Goal: Task Accomplishment & Management: Complete application form

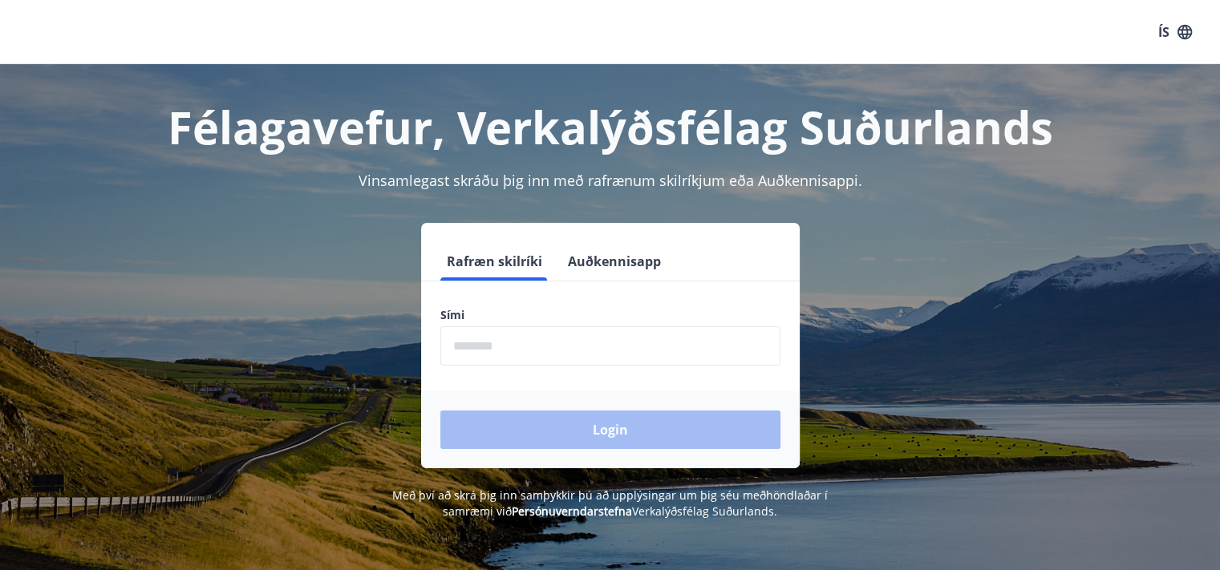
click at [573, 354] on input "phone" at bounding box center [610, 345] width 340 height 39
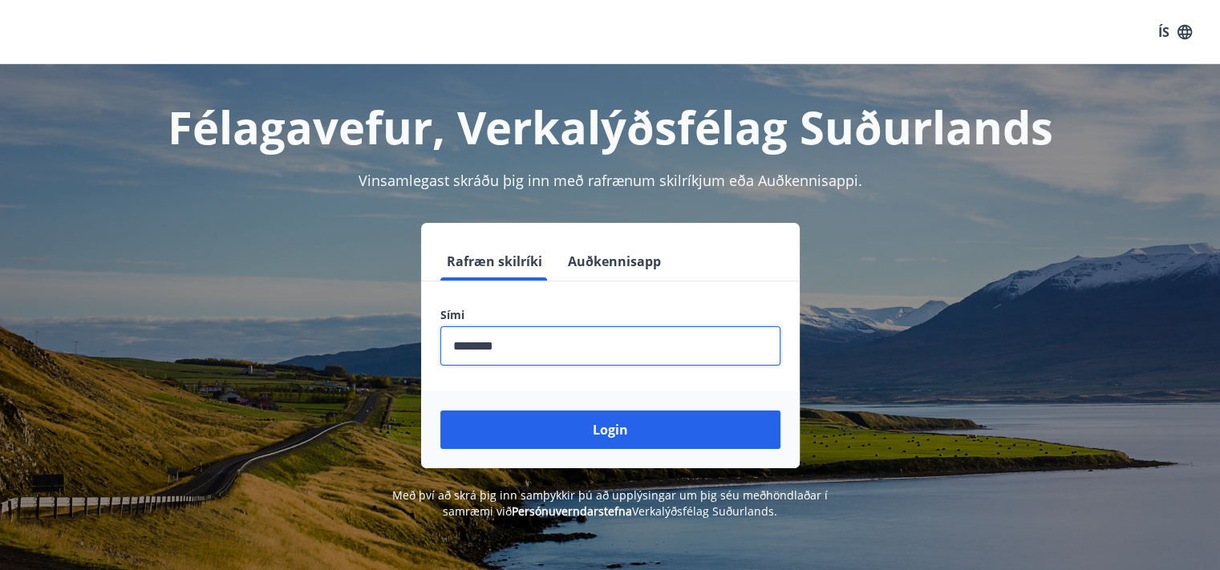
type input "********"
click at [440, 411] on button "Login" at bounding box center [610, 430] width 340 height 38
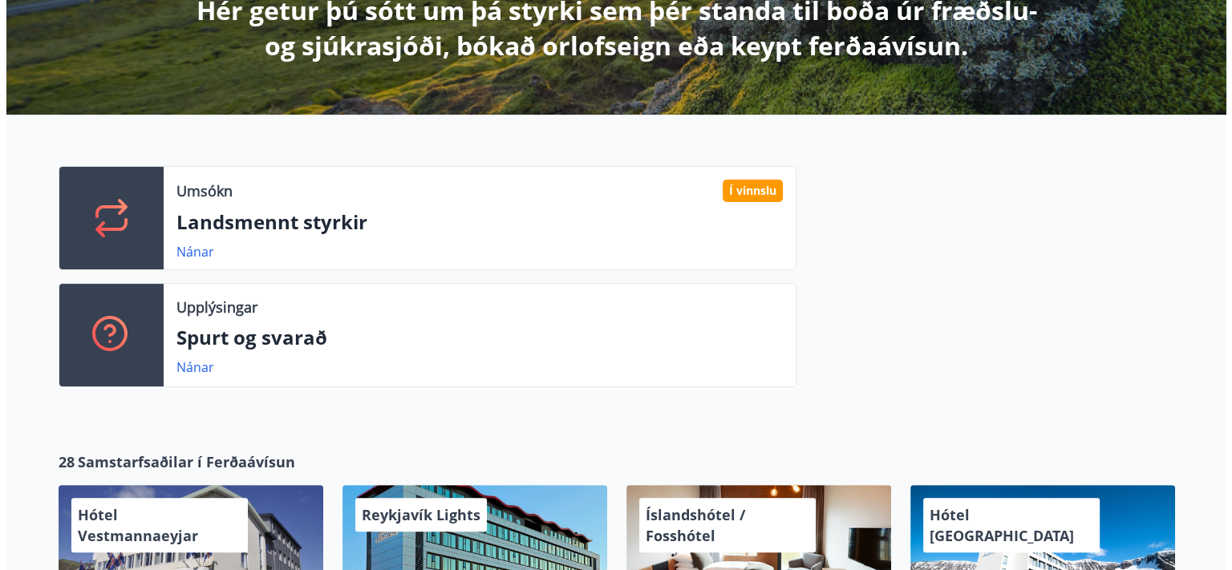
scroll to position [323, 0]
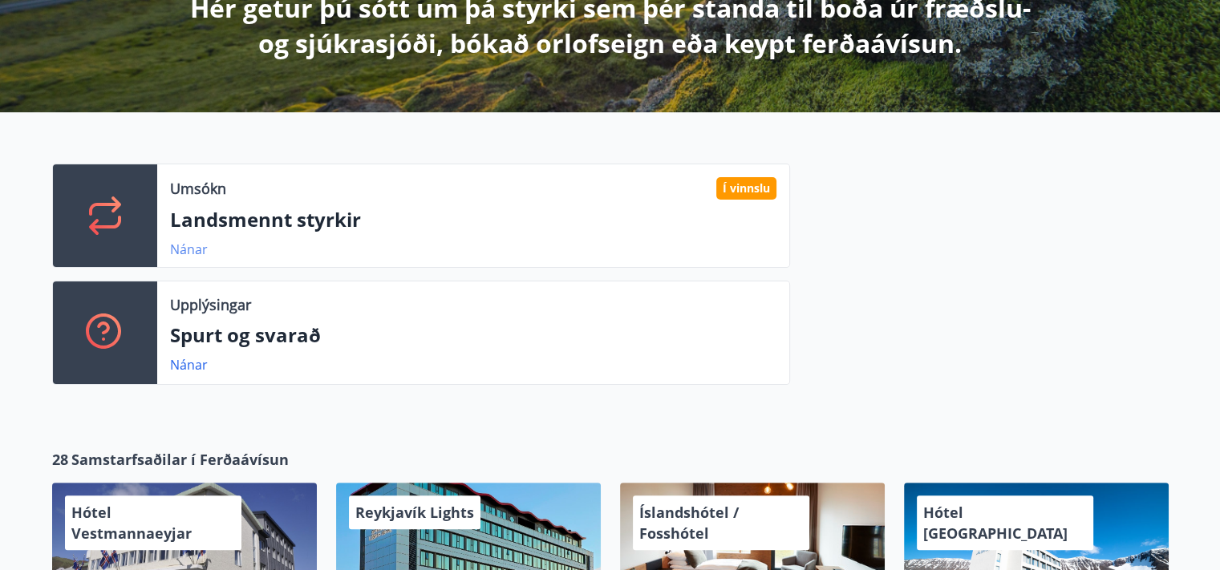
click at [189, 249] on link "Nánar" at bounding box center [189, 250] width 38 height 18
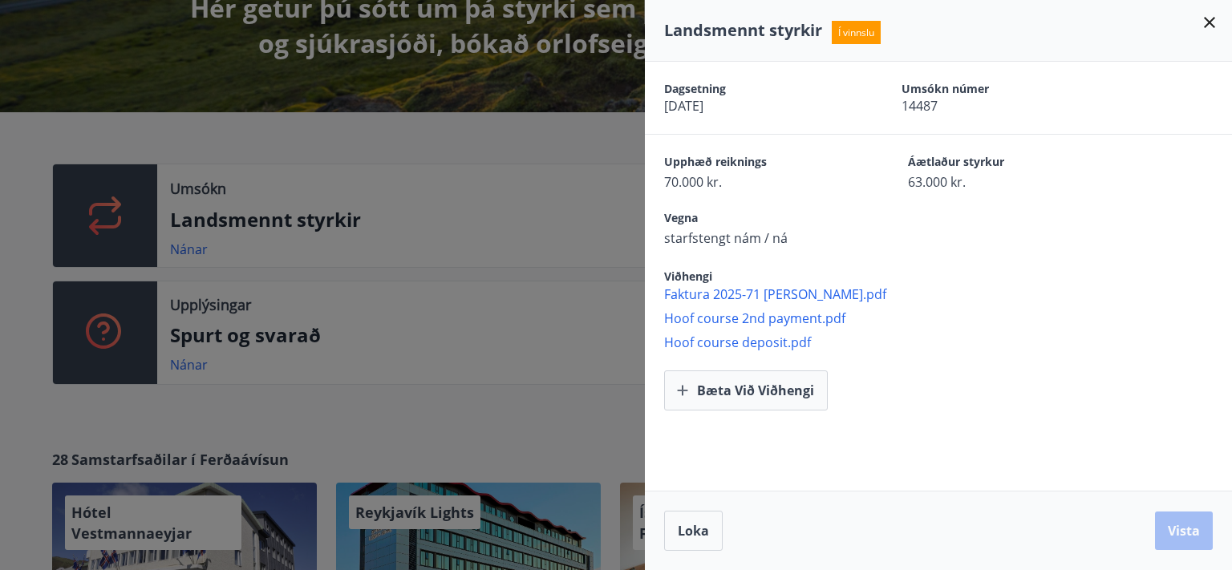
click at [918, 242] on div "Vegna starfstengt nám / ná" at bounding box center [948, 228] width 568 height 37
